Goal: Task Accomplishment & Management: Complete application form

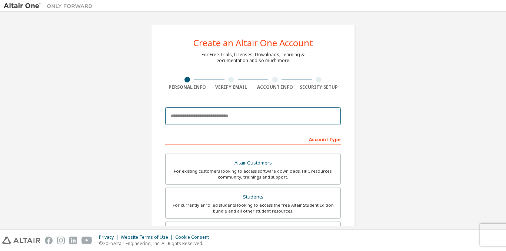
click at [230, 113] on input "email" at bounding box center [252, 116] width 175 height 18
click at [235, 122] on input "email" at bounding box center [252, 116] width 175 height 18
type input "**********"
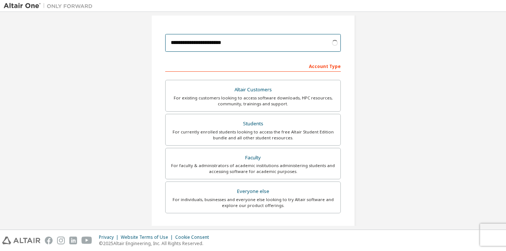
scroll to position [74, 0]
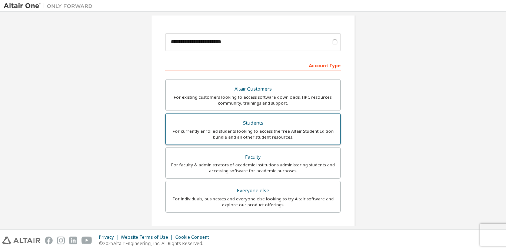
click at [249, 122] on div "Students" at bounding box center [253, 123] width 166 height 10
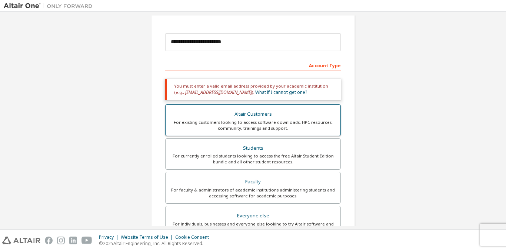
click at [248, 118] on div "Altair Customers" at bounding box center [253, 114] width 166 height 10
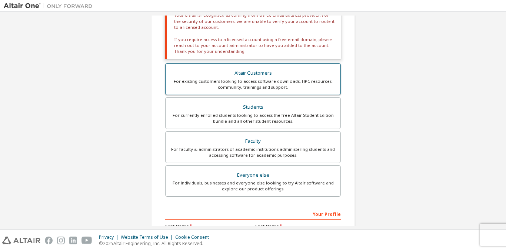
scroll to position [148, 0]
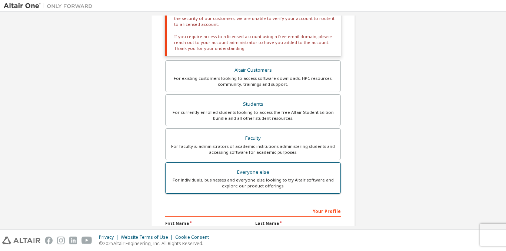
click at [254, 175] on div "Everyone else" at bounding box center [253, 172] width 166 height 10
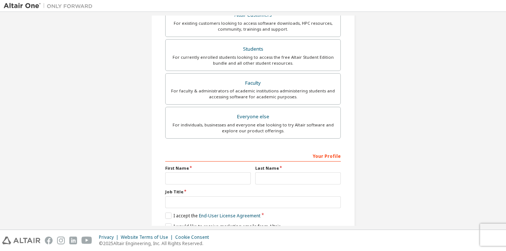
click at [286, 156] on div "Your Profile" at bounding box center [252, 156] width 175 height 12
click at [266, 177] on input "text" at bounding box center [297, 178] width 85 height 12
click at [209, 177] on input "text" at bounding box center [207, 178] width 85 height 12
type input "******"
click at [256, 181] on input "text" at bounding box center [297, 178] width 85 height 12
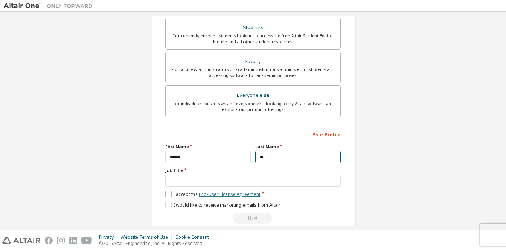
scroll to position [181, 0]
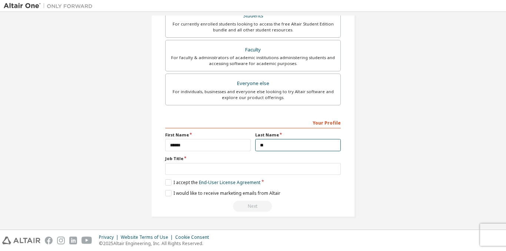
type input "**"
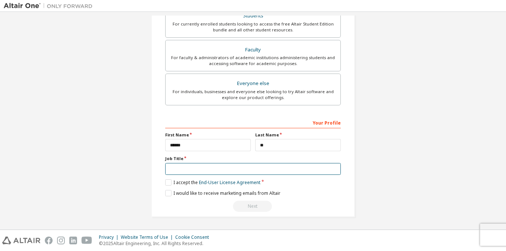
click at [185, 168] on input "text" at bounding box center [252, 169] width 175 height 12
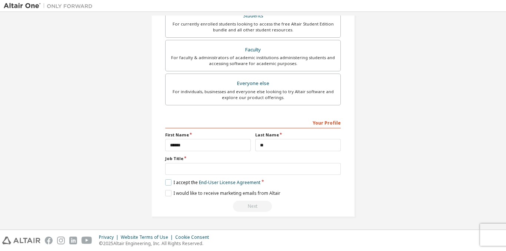
click at [170, 182] on label "I accept the End-User License Agreement" at bounding box center [212, 182] width 95 height 6
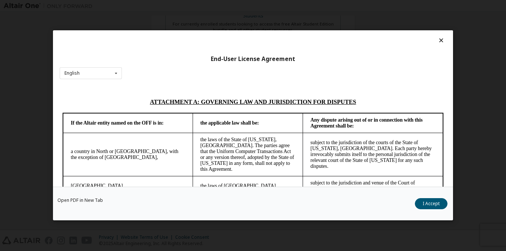
scroll to position [1818, 0]
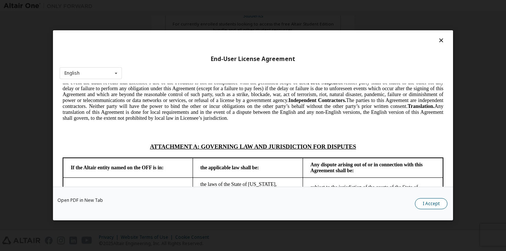
click at [432, 202] on button "I Accept" at bounding box center [430, 204] width 33 height 11
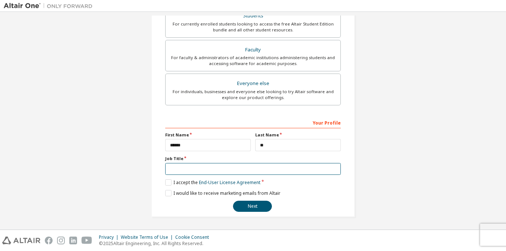
click at [207, 168] on input "text" at bounding box center [252, 169] width 175 height 12
click at [222, 171] on input "text" at bounding box center [252, 169] width 175 height 12
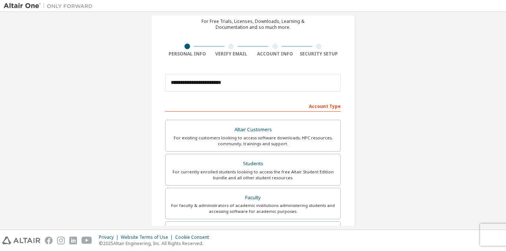
scroll to position [181, 0]
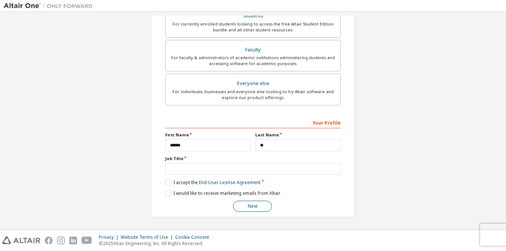
click at [252, 205] on button "Next" at bounding box center [252, 206] width 39 height 11
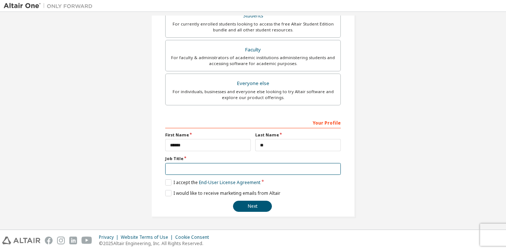
click at [233, 168] on input "text" at bounding box center [252, 169] width 175 height 12
type input "*******"
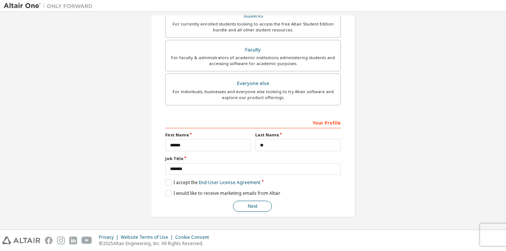
click at [238, 204] on button "Next" at bounding box center [252, 206] width 39 height 11
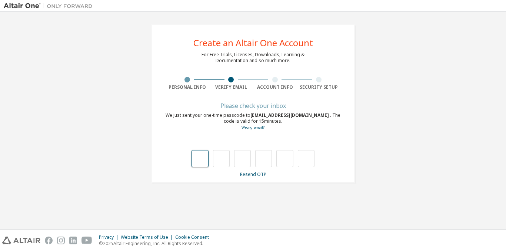
scroll to position [0, 0]
type input "*"
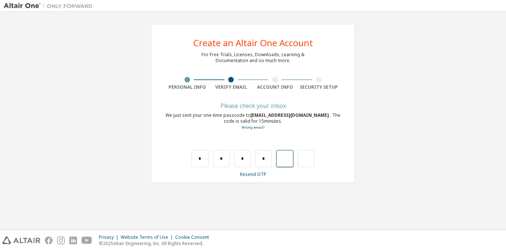
type input "*"
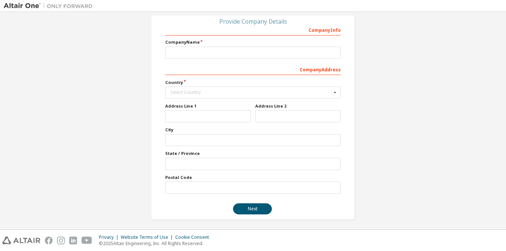
scroll to position [87, 0]
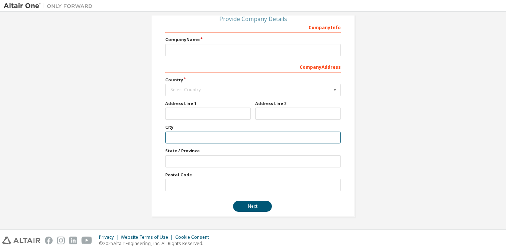
click at [224, 143] on input "text" at bounding box center [252, 138] width 175 height 12
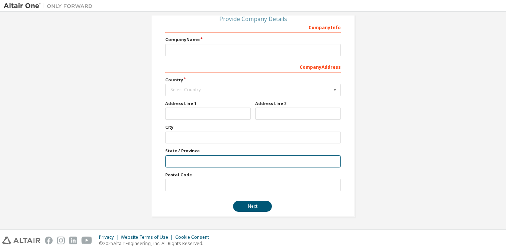
click at [223, 163] on input "text" at bounding box center [252, 161] width 175 height 12
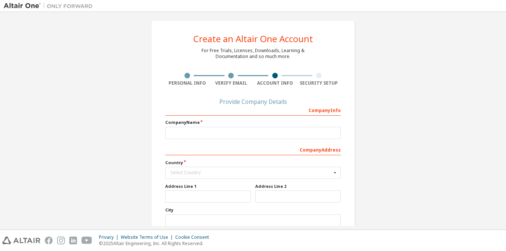
scroll to position [0, 0]
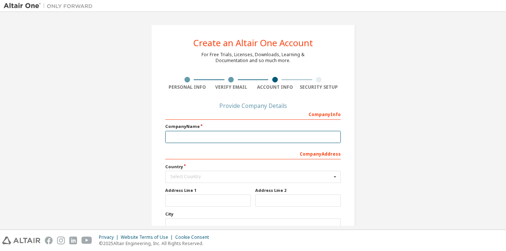
click at [225, 139] on input "text" at bounding box center [252, 137] width 175 height 12
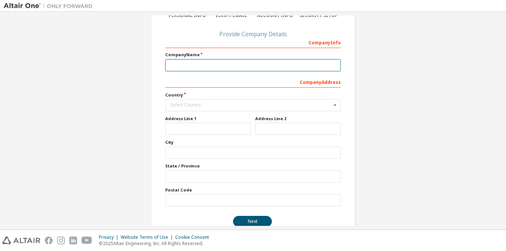
scroll to position [87, 0]
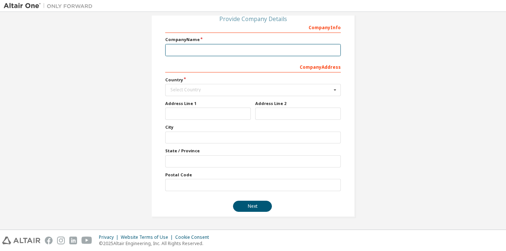
click at [227, 50] on input "text" at bounding box center [252, 50] width 175 height 12
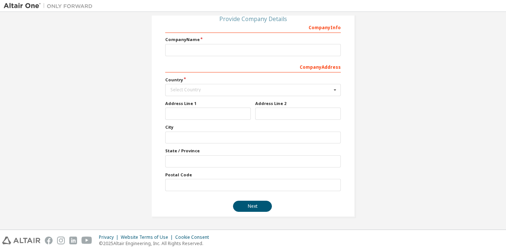
click at [229, 79] on div "Company Info Company Name Company Address Country Select Country Afghanistan Ål…" at bounding box center [252, 106] width 175 height 170
click at [229, 88] on div "Select Country" at bounding box center [250, 90] width 161 height 4
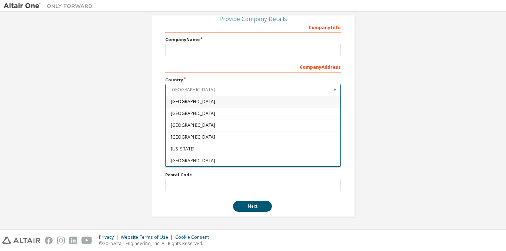
click at [232, 87] on input "text" at bounding box center [253, 89] width 175 height 11
click at [227, 43] on div "Company Name" at bounding box center [252, 46] width 175 height 19
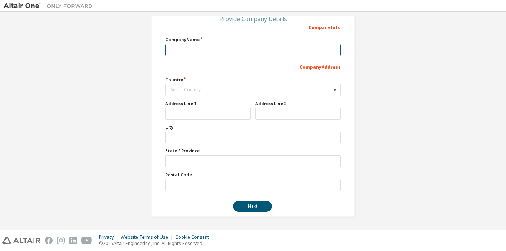
click at [227, 48] on input "text" at bounding box center [252, 50] width 175 height 12
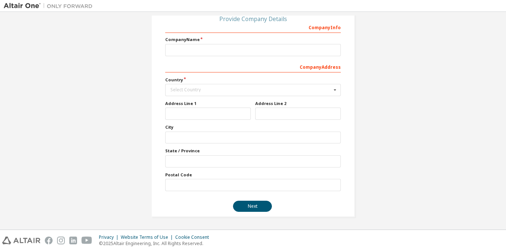
click at [223, 25] on div "Company Info" at bounding box center [252, 27] width 175 height 12
click at [225, 32] on div "Company Info" at bounding box center [252, 27] width 175 height 12
click at [225, 31] on div "Company Info" at bounding box center [252, 27] width 175 height 12
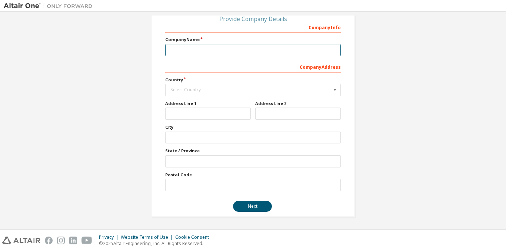
click at [220, 49] on input "text" at bounding box center [252, 50] width 175 height 12
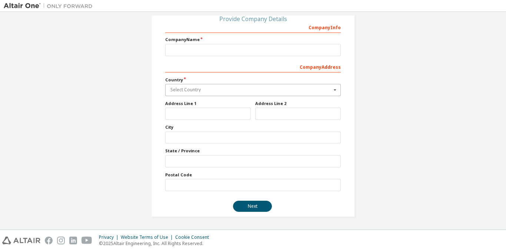
click at [234, 86] on input "text" at bounding box center [253, 89] width 175 height 11
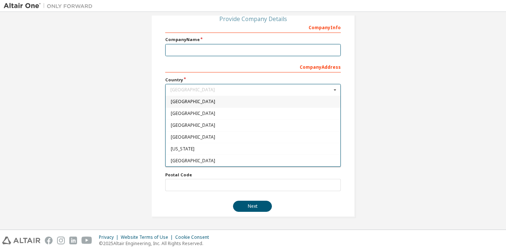
click at [225, 50] on input "text" at bounding box center [252, 50] width 175 height 12
